Goal: Transaction & Acquisition: Subscribe to service/newsletter

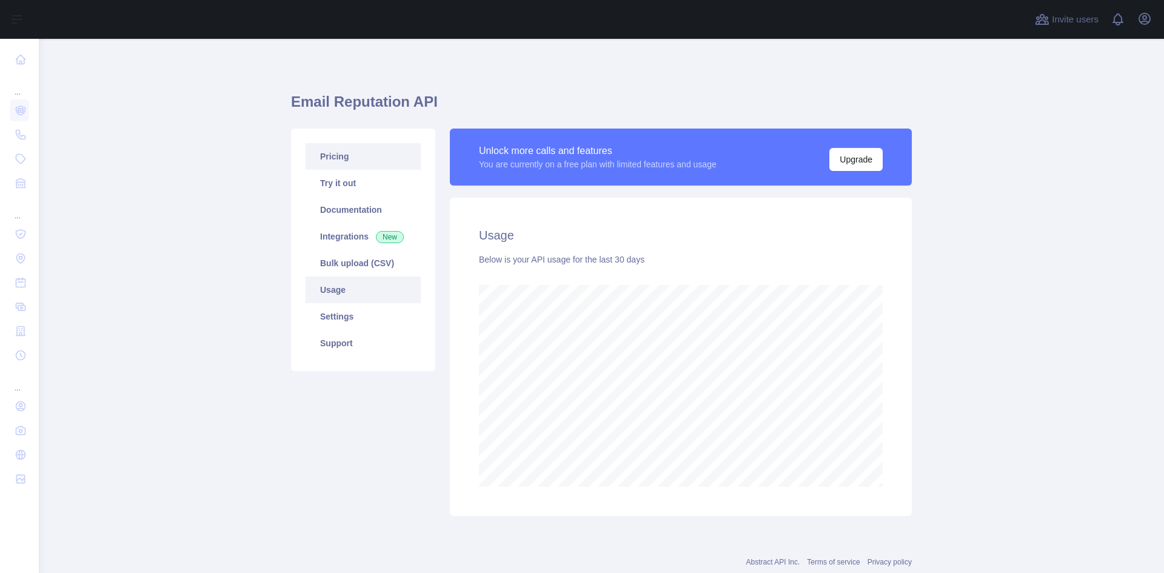
drag, startPoint x: 0, startPoint y: 0, endPoint x: 344, endPoint y: 161, distance: 380.3
click at [344, 161] on link "Pricing" at bounding box center [363, 156] width 115 height 27
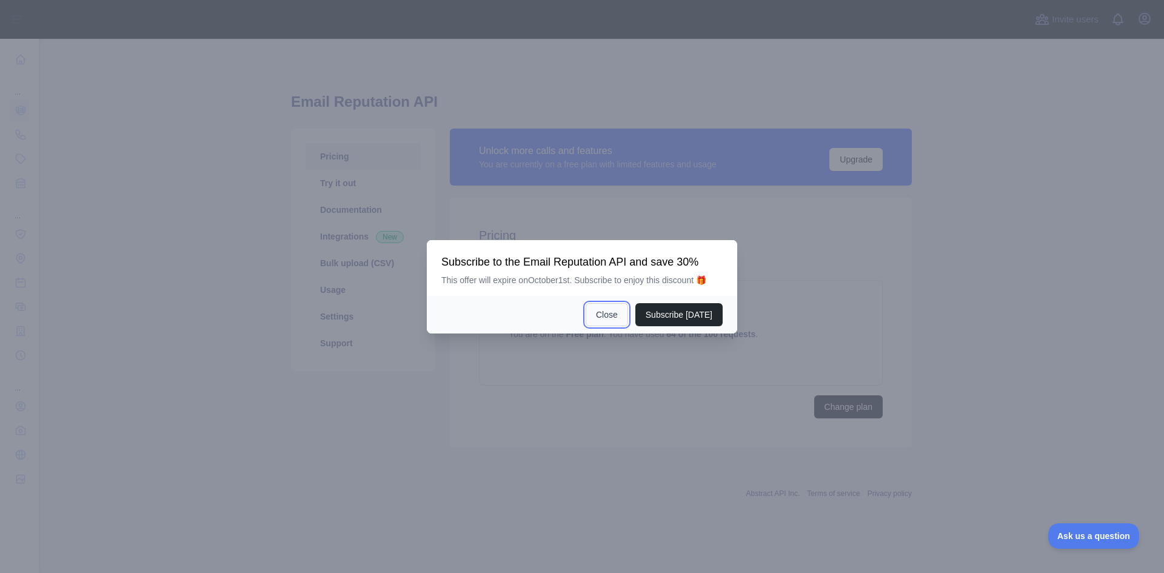
click at [617, 315] on button "Close" at bounding box center [607, 314] width 42 height 23
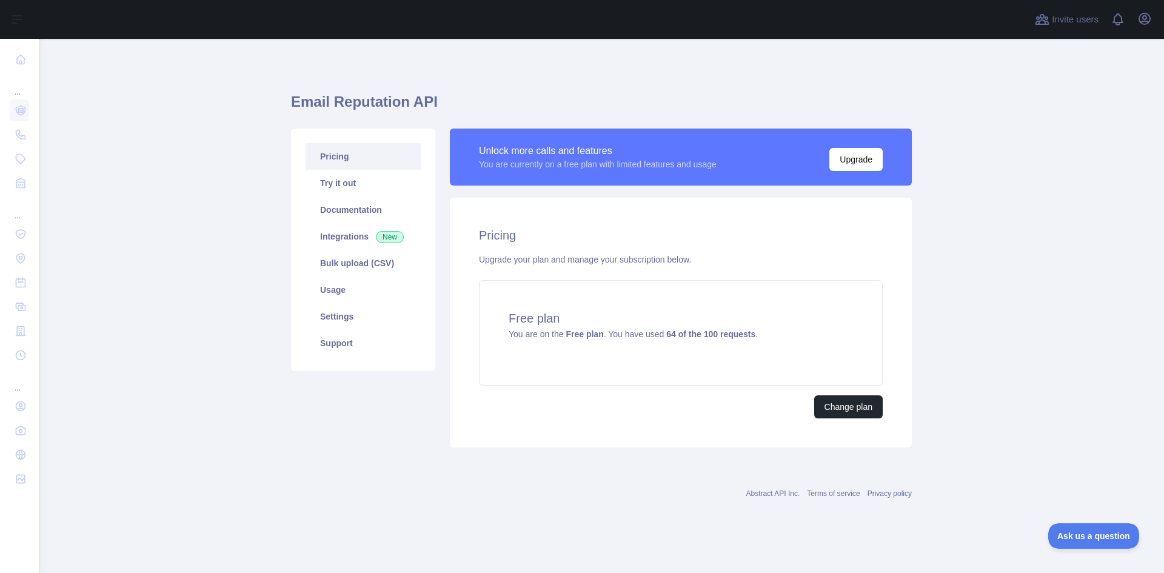
click at [349, 153] on link "Pricing" at bounding box center [363, 156] width 115 height 27
click at [341, 155] on link "Pricing" at bounding box center [363, 156] width 115 height 27
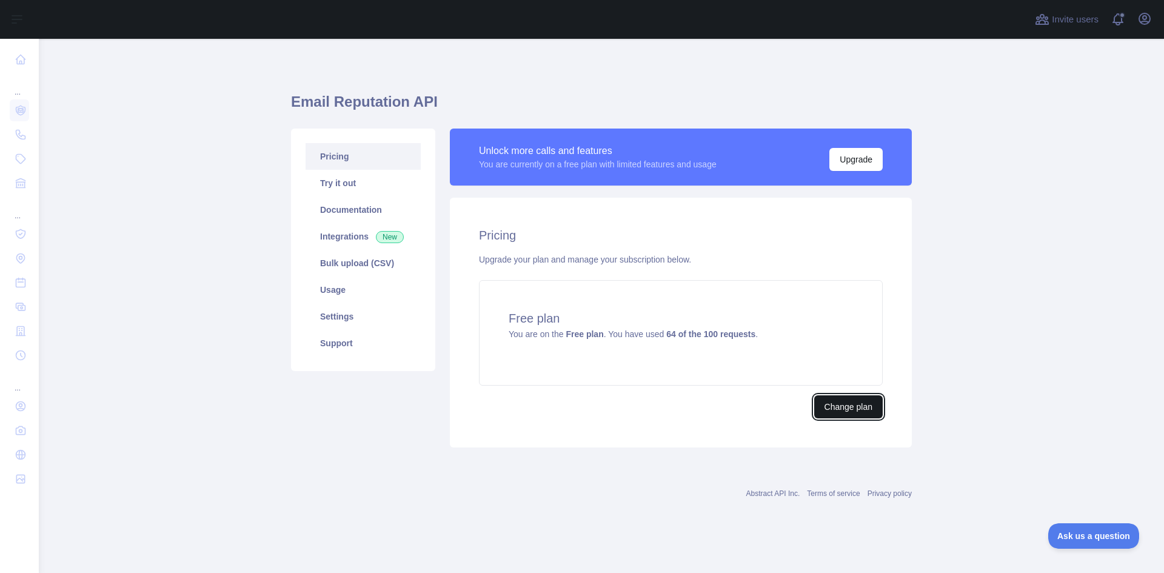
click at [849, 414] on button "Change plan" at bounding box center [848, 406] width 69 height 23
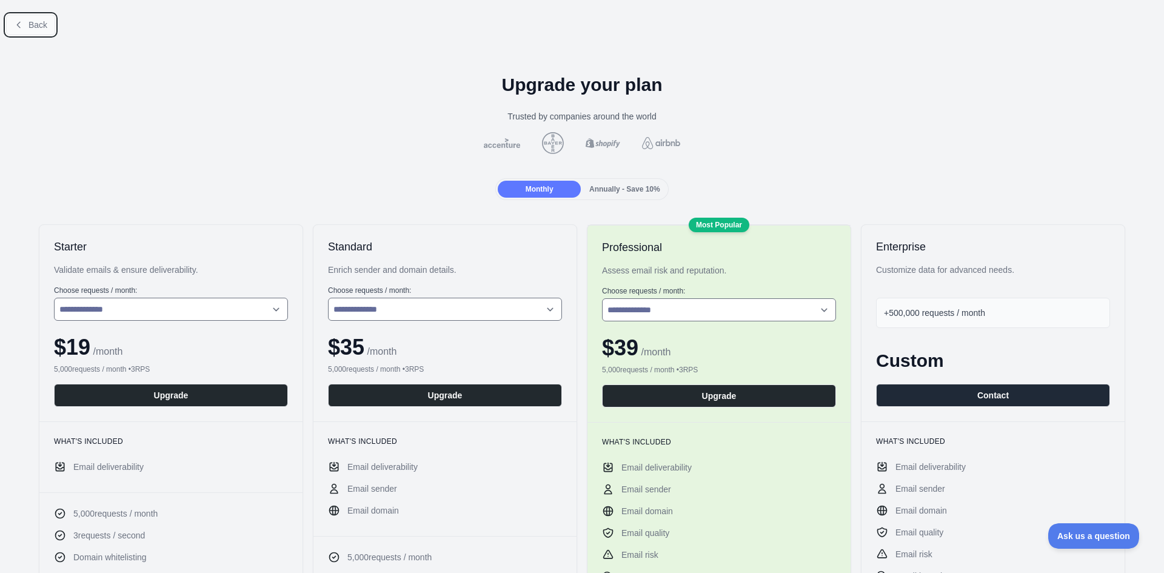
click at [10, 25] on button "Back" at bounding box center [30, 25] width 49 height 21
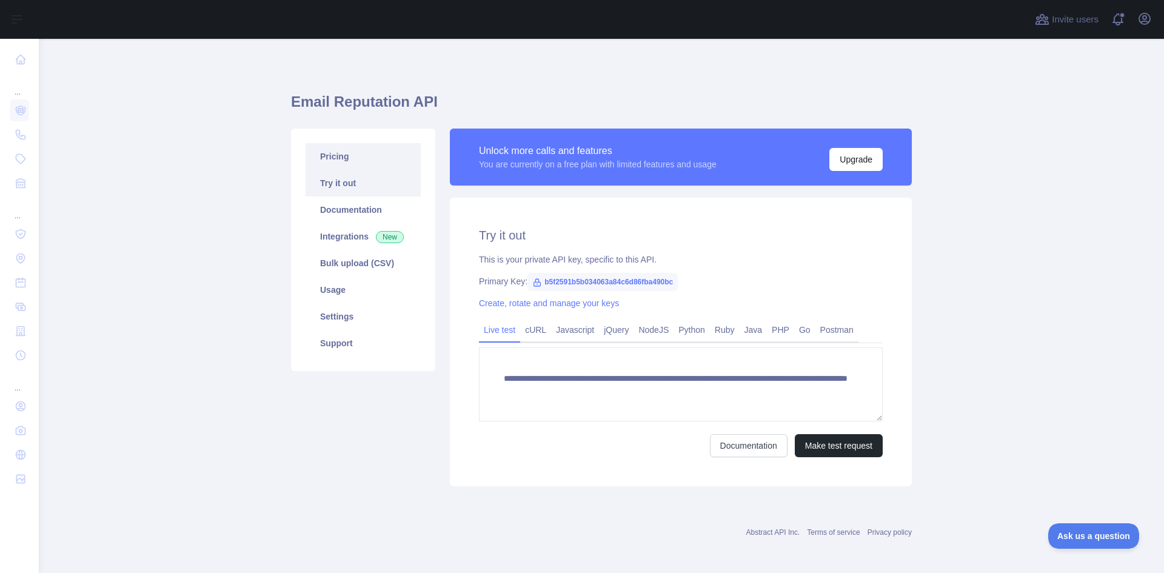
click at [334, 152] on link "Pricing" at bounding box center [363, 156] width 115 height 27
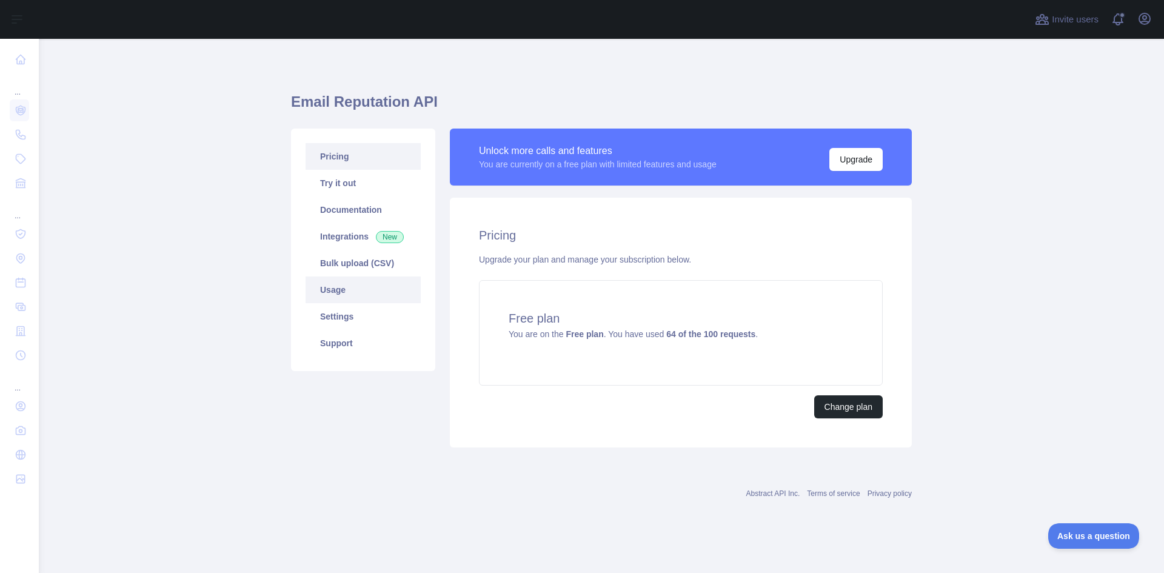
click at [361, 294] on link "Usage" at bounding box center [363, 290] width 115 height 27
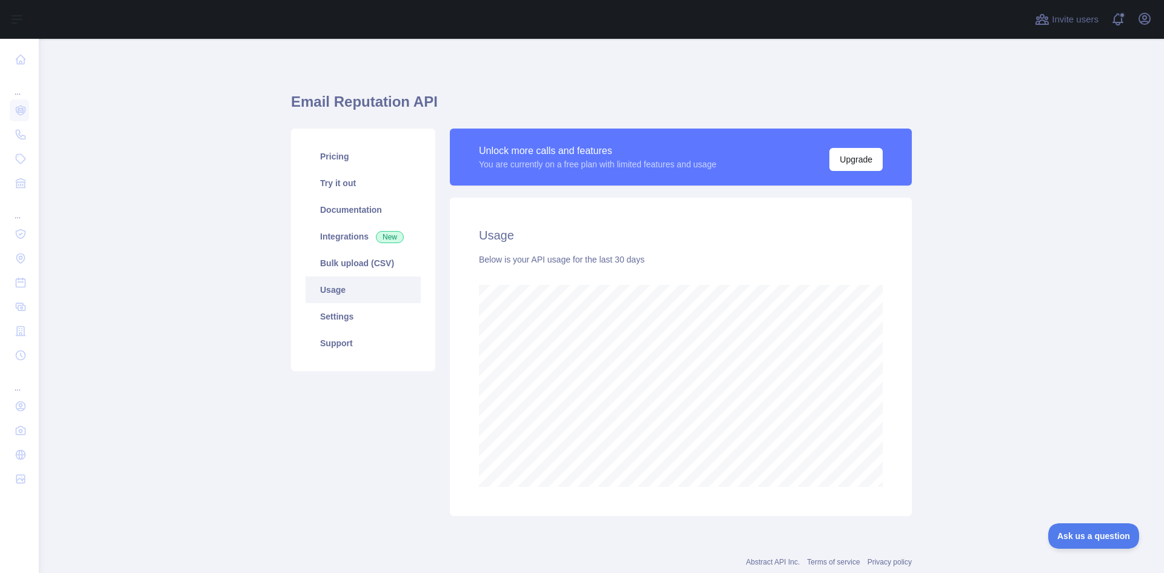
scroll to position [534, 1116]
